Goal: Task Accomplishment & Management: Manage account settings

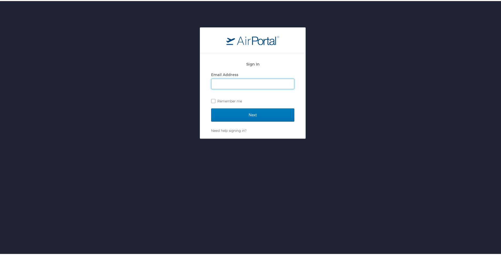
click at [253, 85] on input "Email Address" at bounding box center [252, 83] width 83 height 10
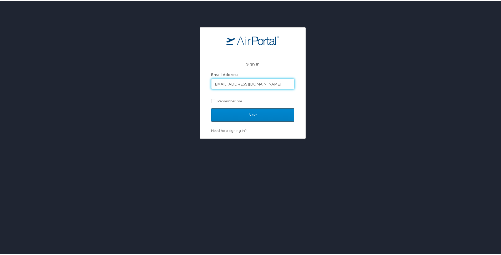
type input "robertocorona4393@gmail.com"
click at [250, 111] on input "Next" at bounding box center [252, 113] width 83 height 13
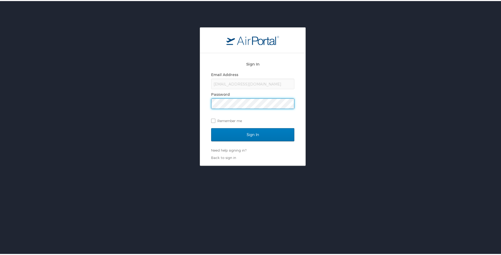
click at [211, 127] on input "Sign In" at bounding box center [252, 133] width 83 height 13
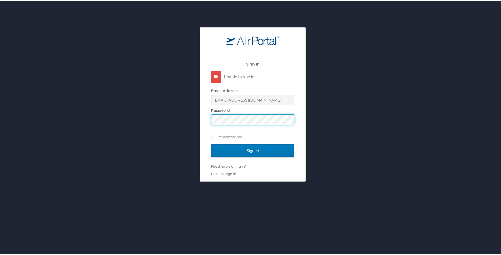
click at [211, 143] on input "Sign In" at bounding box center [252, 149] width 83 height 13
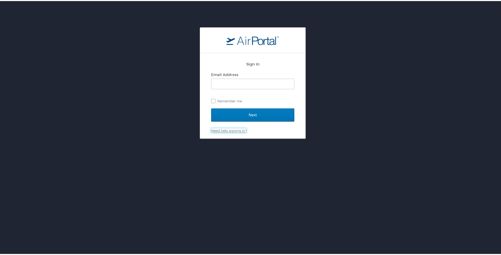
click at [223, 128] on link "Need help signing in?" at bounding box center [228, 129] width 35 height 4
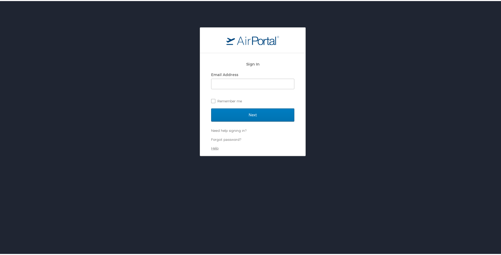
click at [212, 148] on link "Help" at bounding box center [214, 147] width 7 height 4
click at [228, 85] on input "Email Address" at bounding box center [252, 83] width 83 height 10
click at [228, 138] on link "Forgot password?" at bounding box center [226, 138] width 30 height 4
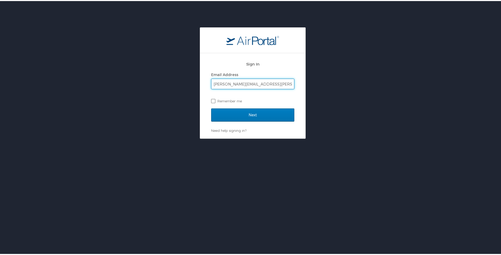
type input "[PERSON_NAME][EMAIL_ADDRESS][PERSON_NAME][DOMAIN_NAME]"
click at [262, 107] on div "Sign In Email Address [PERSON_NAME][EMAIL_ADDRESS][PERSON_NAME][DOMAIN_NAME] Re…" at bounding box center [252, 82] width 83 height 51
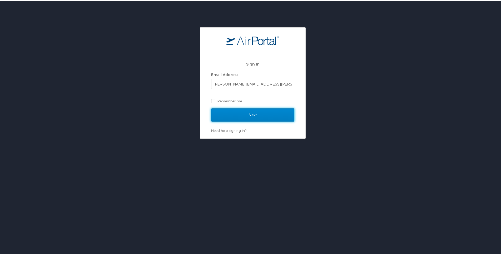
click at [263, 111] on input "Next" at bounding box center [252, 113] width 83 height 13
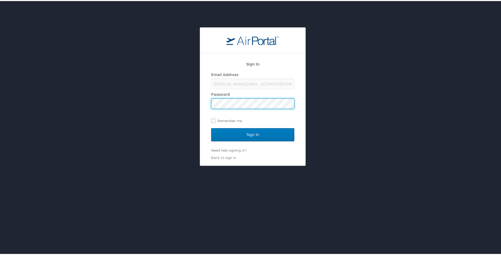
click at [211, 127] on input "Sign In" at bounding box center [252, 133] width 83 height 13
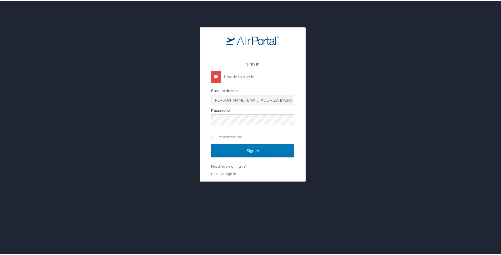
click at [231, 135] on label "Remember me" at bounding box center [252, 136] width 83 height 8
click at [214, 135] on input "Remember me" at bounding box center [212, 135] width 3 height 3
click at [239, 147] on input "Sign In" at bounding box center [252, 149] width 83 height 13
click at [211, 143] on input "Sign In" at bounding box center [252, 149] width 83 height 13
click at [245, 124] on div "Email Address [PERSON_NAME][EMAIL_ADDRESS][PERSON_NAME][DOMAIN_NAME] Password R…" at bounding box center [252, 113] width 83 height 54
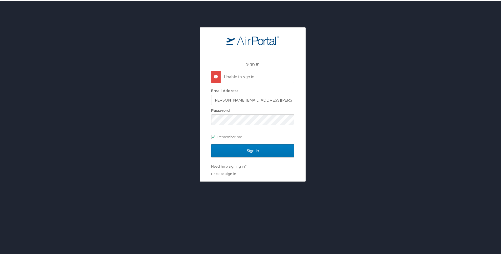
click at [221, 136] on label "Remember me" at bounding box center [252, 136] width 83 height 8
click at [214, 136] on input "Remember me" at bounding box center [212, 135] width 3 height 3
checkbox input "false"
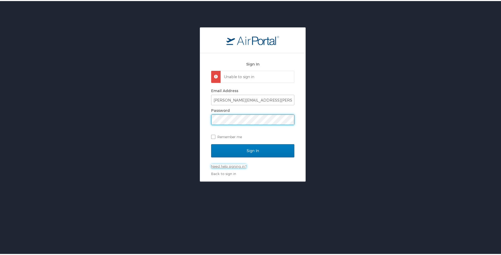
click at [230, 165] on link "Need help signing in?" at bounding box center [228, 165] width 35 height 4
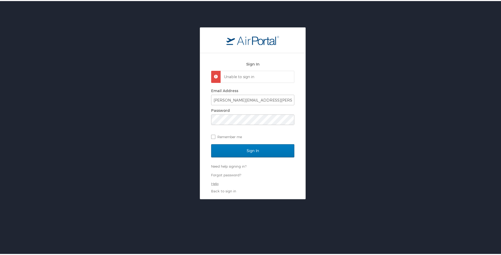
click at [211, 183] on link "Help" at bounding box center [214, 183] width 7 height 4
click at [226, 175] on link "Forgot password?" at bounding box center [226, 174] width 30 height 4
